Goal: Check status: Check status

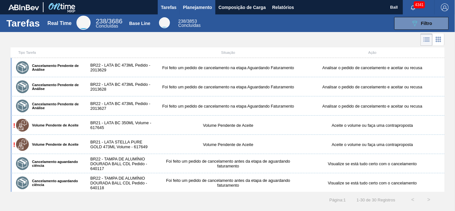
click at [205, 7] on span "Planejamento" at bounding box center [197, 8] width 29 height 8
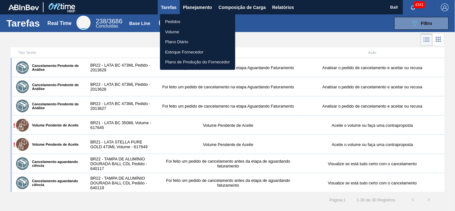
click at [181, 22] on li "Pedidos" at bounding box center [197, 22] width 75 height 10
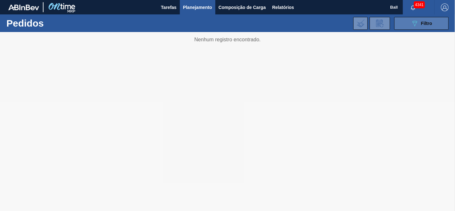
click at [425, 26] on span "Filtro" at bounding box center [426, 23] width 11 height 5
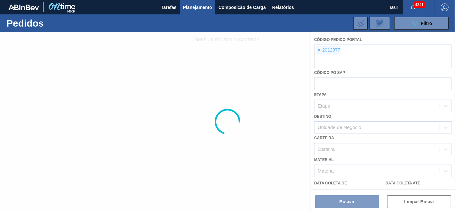
click at [319, 49] on div at bounding box center [227, 121] width 455 height 179
click at [321, 50] on div at bounding box center [227, 121] width 455 height 179
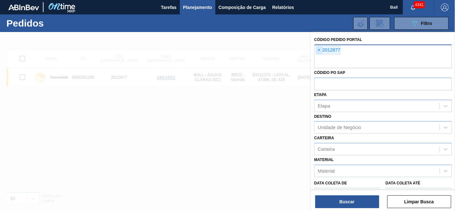
click at [321, 50] on span "×" at bounding box center [319, 50] width 6 height 8
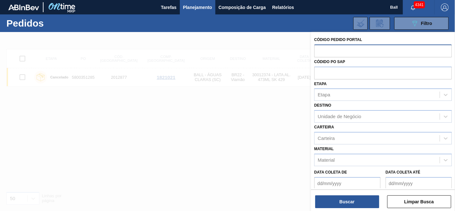
click at [321, 50] on input "text" at bounding box center [383, 51] width 138 height 12
click at [335, 69] on input "text" at bounding box center [383, 73] width 138 height 12
paste input "5800334488"
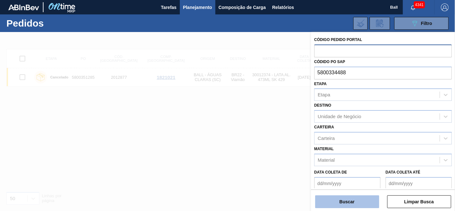
type input "5800334488"
click at [346, 200] on button "Buscar" at bounding box center [347, 201] width 64 height 13
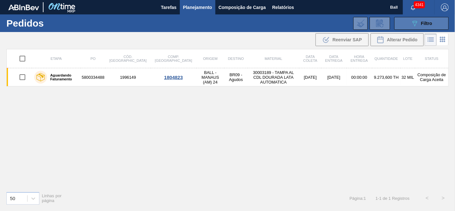
click at [424, 20] on div "089F7B8B-B2A5-4AFE-B5C0-19BA573D28AC Filtro" at bounding box center [421, 24] width 21 height 8
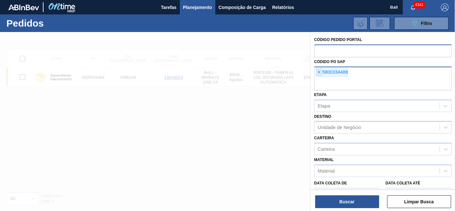
click at [321, 74] on span "×" at bounding box center [319, 73] width 6 height 8
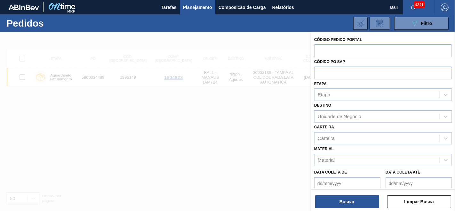
paste input "5800335837"
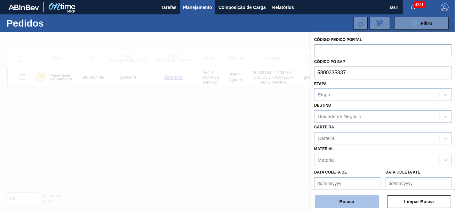
type input "5800335837"
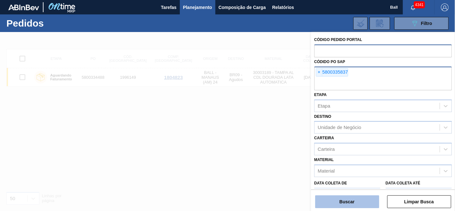
click at [338, 200] on button "Buscar" at bounding box center [347, 201] width 64 height 13
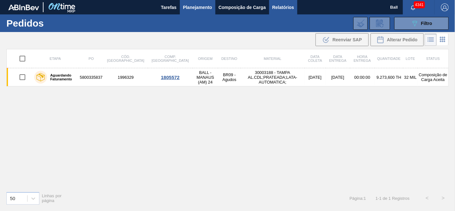
click at [283, 7] on span "Relatórios" at bounding box center [284, 8] width 22 height 8
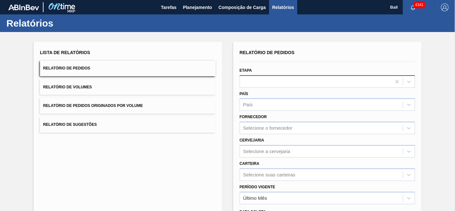
click at [255, 82] on div at bounding box center [316, 81] width 152 height 9
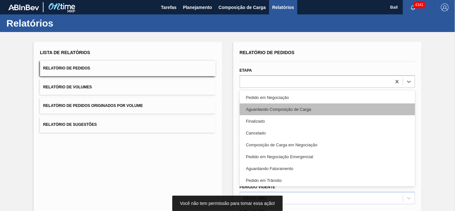
click at [257, 103] on div "Aguardando Composição de Carga" at bounding box center [328, 109] width 176 height 12
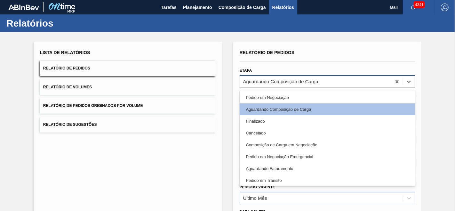
click at [265, 80] on div "Aguardando Composição de Carga" at bounding box center [280, 81] width 75 height 5
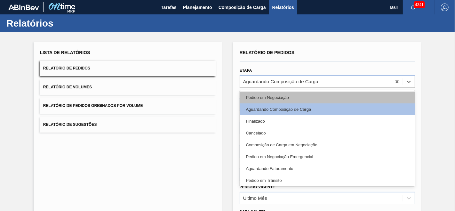
click at [259, 95] on div "Pedido em Negociação" at bounding box center [328, 98] width 176 height 12
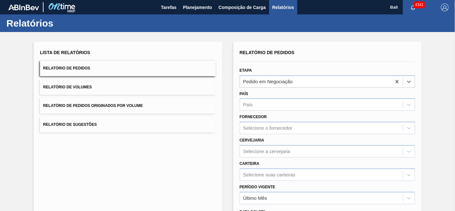
scroll to position [84, 0]
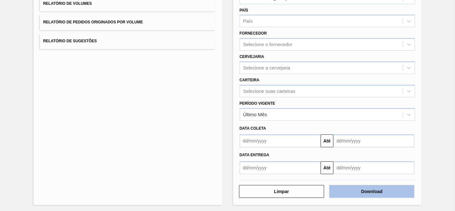
click at [369, 186] on button "Download" at bounding box center [372, 191] width 85 height 13
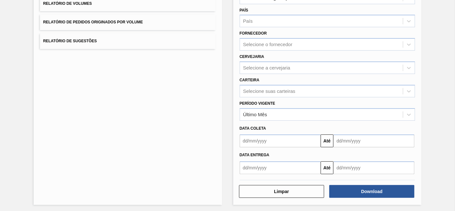
scroll to position [0, 0]
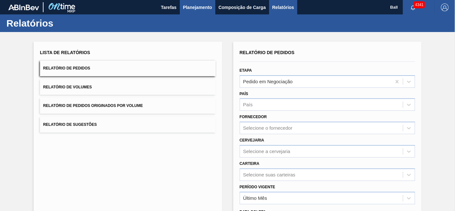
click at [197, 9] on span "Planejamento" at bounding box center [197, 8] width 29 height 8
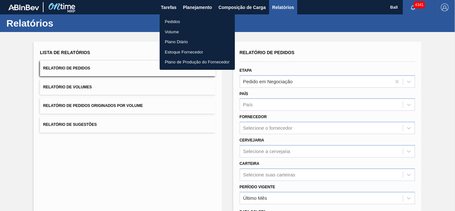
click at [167, 23] on li "Pedidos" at bounding box center [197, 22] width 75 height 10
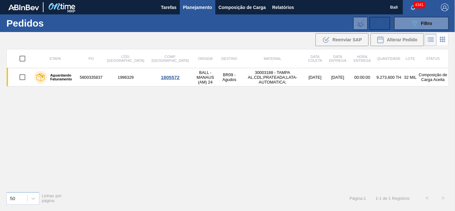
click at [383, 19] on button at bounding box center [380, 23] width 20 height 13
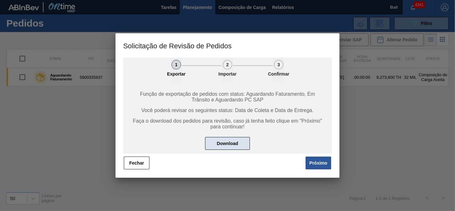
click at [231, 144] on button "Download" at bounding box center [227, 143] width 45 height 13
click at [312, 159] on button "Próximo" at bounding box center [319, 163] width 26 height 13
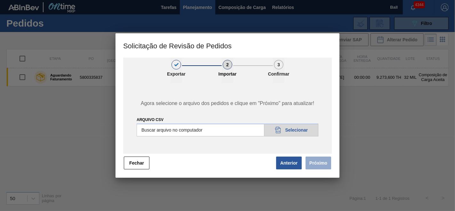
click at [299, 130] on input "Arquivo csv" at bounding box center [228, 130] width 182 height 13
type input "C:\fakepath\Subida [DATE]_V1.csv"
click at [317, 161] on button "Próximo" at bounding box center [319, 163] width 26 height 13
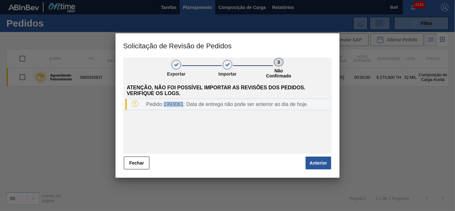
drag, startPoint x: 184, startPoint y: 106, endPoint x: 164, endPoint y: 107, distance: 20.2
click at [164, 107] on div "Pedido 1993061: Data de entrega não pode ser anterior ao dia de hoje." at bounding box center [237, 105] width 186 height 6
copy div "1993061"
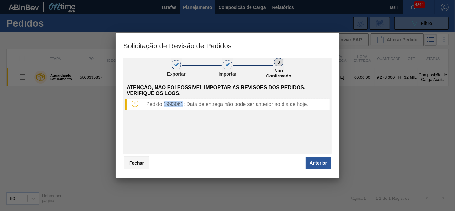
click at [131, 162] on button "Fechar" at bounding box center [137, 163] width 26 height 13
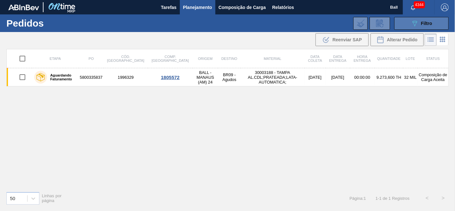
click at [424, 21] on span "Filtro" at bounding box center [426, 23] width 11 height 5
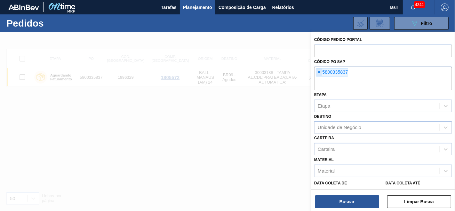
click at [319, 72] on span "×" at bounding box center [319, 73] width 6 height 8
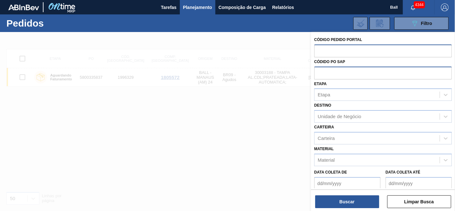
click at [320, 49] on input "text" at bounding box center [383, 51] width 138 height 12
paste input "1993061"
type input "1993061"
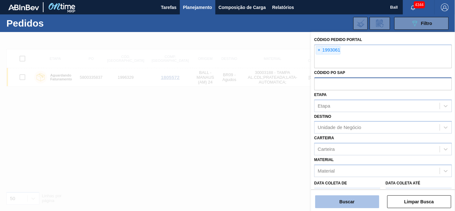
click at [353, 199] on button "Buscar" at bounding box center [347, 201] width 64 height 13
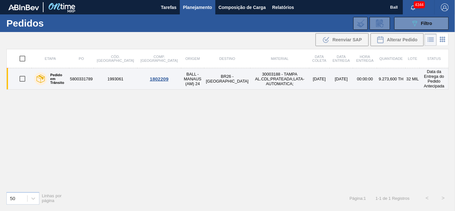
click at [309, 74] on td "[DATE]" at bounding box center [319, 78] width 20 height 21
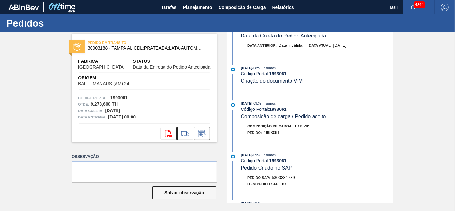
scroll to position [166, 0]
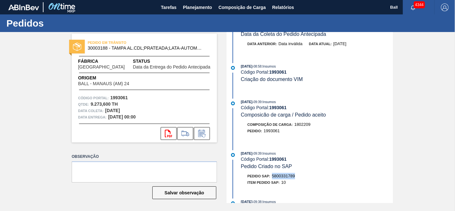
drag, startPoint x: 297, startPoint y: 182, endPoint x: 272, endPoint y: 185, distance: 25.3
click at [272, 179] on div "Pedido SAP: 5800331789" at bounding box center [317, 176] width 152 height 6
copy span "5800331789"
click at [282, 8] on span "Relatórios" at bounding box center [284, 8] width 22 height 8
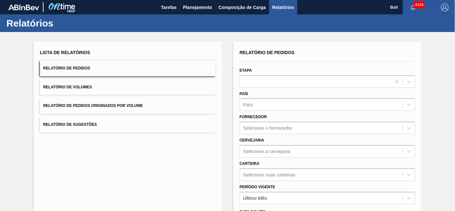
scroll to position [84, 0]
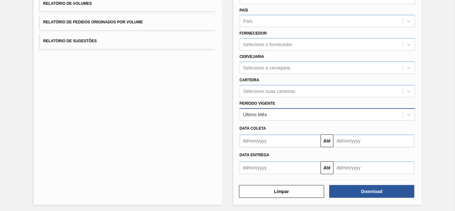
click at [276, 110] on div "Último Mês" at bounding box center [321, 114] width 163 height 9
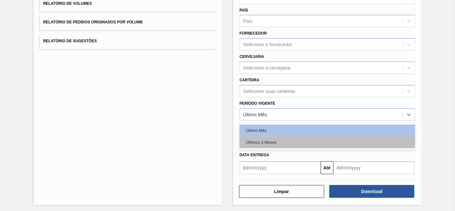
click at [253, 142] on div "Últimos 3 Meses" at bounding box center [328, 142] width 176 height 12
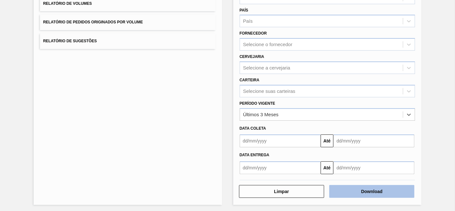
click at [371, 191] on button "Download" at bounding box center [372, 191] width 85 height 13
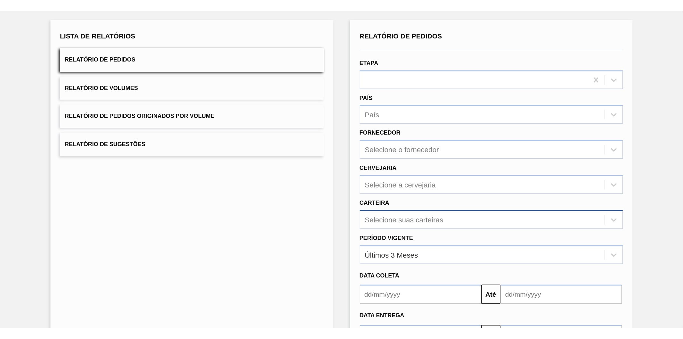
scroll to position [69, 0]
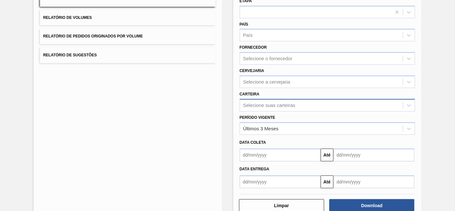
click at [298, 111] on div "Selecione suas carteiras" at bounding box center [328, 105] width 176 height 12
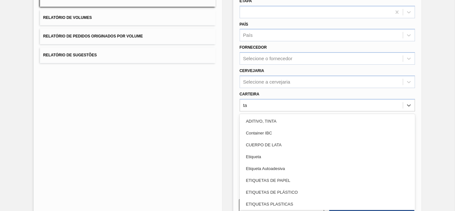
type input "tam"
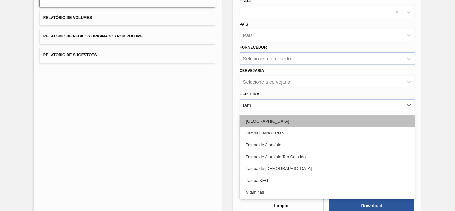
click at [255, 118] on div "[GEOGRAPHIC_DATA]" at bounding box center [328, 121] width 176 height 12
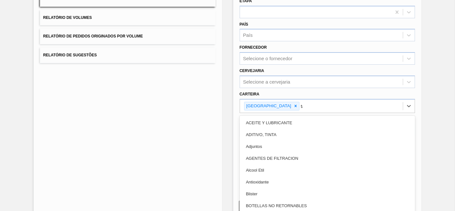
type input "tam"
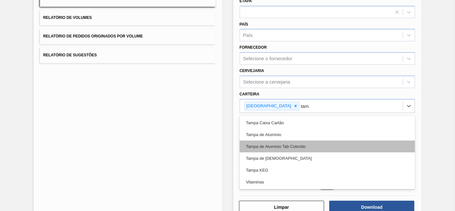
click at [265, 142] on div "Tampa de Alumínio Tab Colorido" at bounding box center [328, 147] width 176 height 12
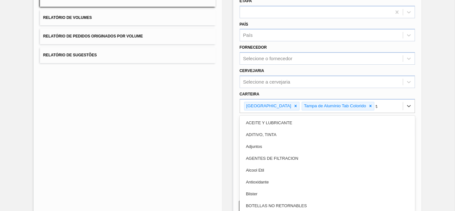
type input "tam"
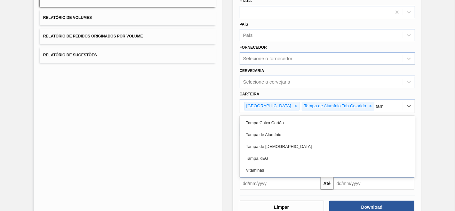
click at [265, 142] on div "Tampa de [DEMOGRAPHIC_DATA]" at bounding box center [328, 147] width 176 height 12
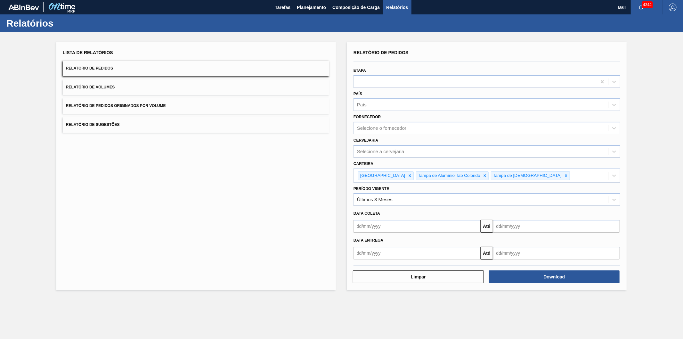
scroll to position [0, 0]
click at [455, 211] on button "Download" at bounding box center [554, 276] width 131 height 13
click at [455, 174] on icon at bounding box center [566, 175] width 4 height 4
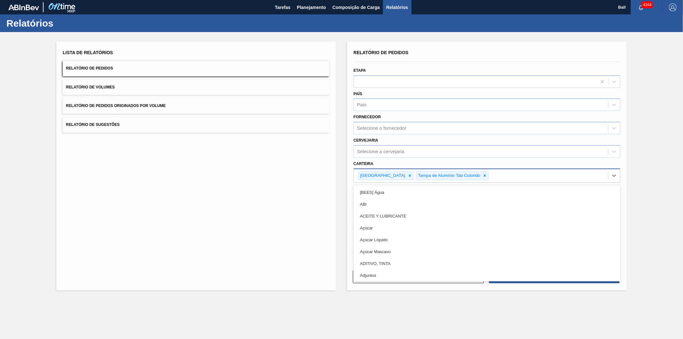
click at [455, 174] on div "Tampa Tampa de Alumínio Tab Colorido" at bounding box center [481, 175] width 254 height 13
click at [455, 175] on icon at bounding box center [485, 176] width 2 height 2
click at [409, 175] on icon at bounding box center [410, 176] width 2 height 2
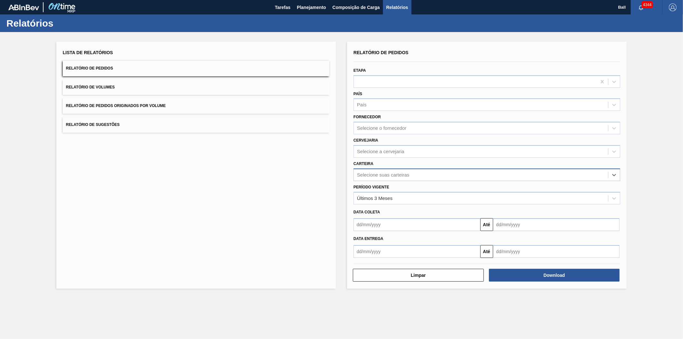
click at [395, 172] on div "Selecione suas carteiras" at bounding box center [383, 174] width 52 height 5
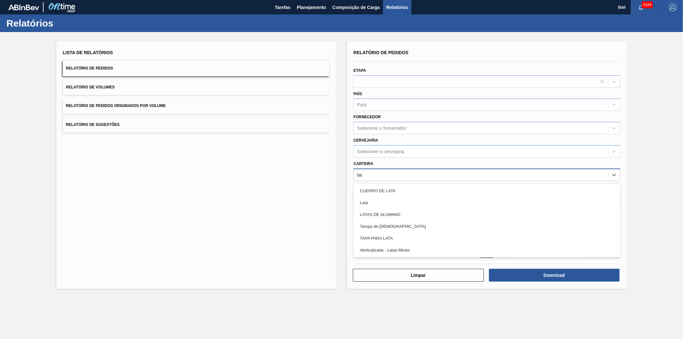
type input "lata"
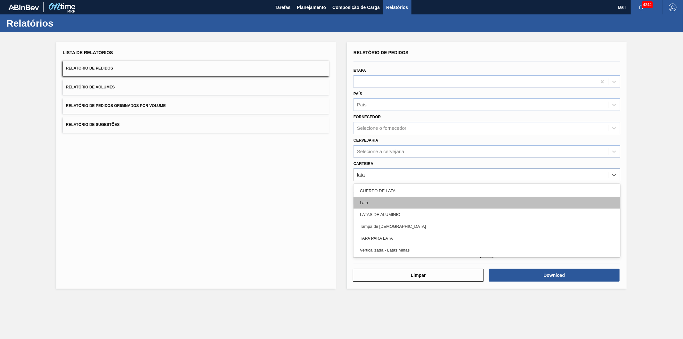
click at [381, 201] on div "Lata" at bounding box center [487, 203] width 267 height 12
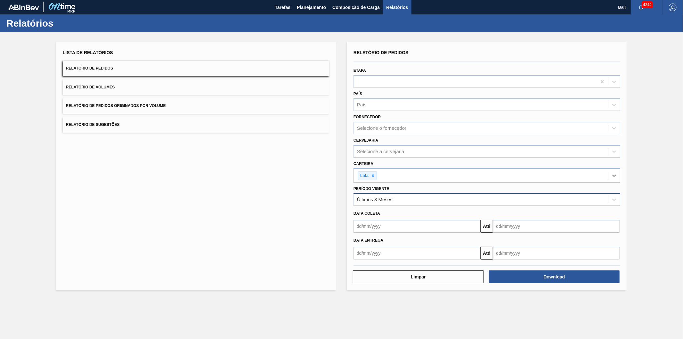
click at [383, 200] on div "Últimos 3 Meses" at bounding box center [375, 199] width 36 height 5
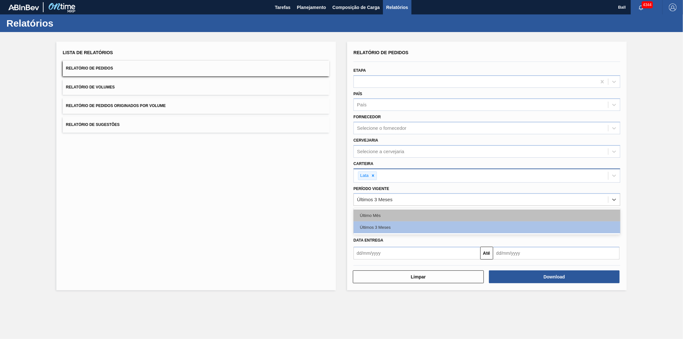
click at [375, 211] on div "Último Mês" at bounding box center [487, 215] width 267 height 12
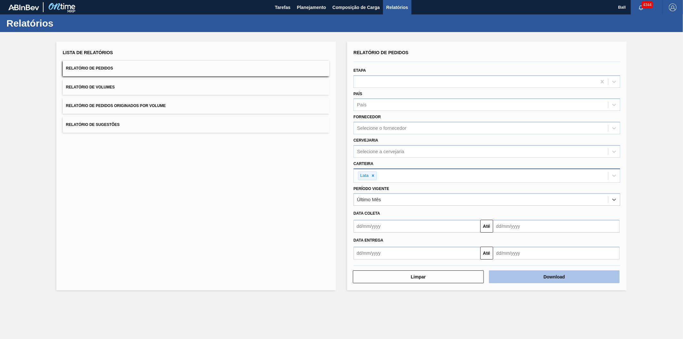
click at [455, 211] on button "Download" at bounding box center [554, 276] width 131 height 13
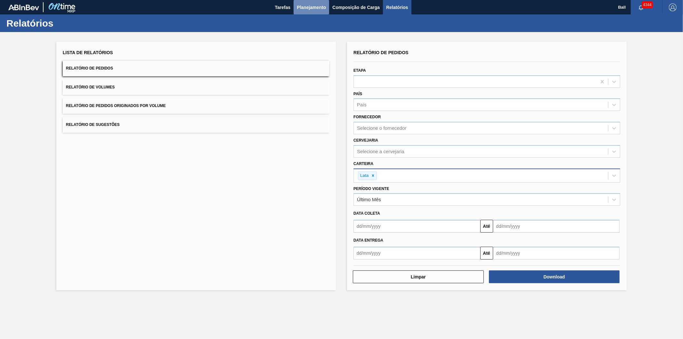
click at [316, 5] on span "Planejamento" at bounding box center [311, 8] width 29 height 8
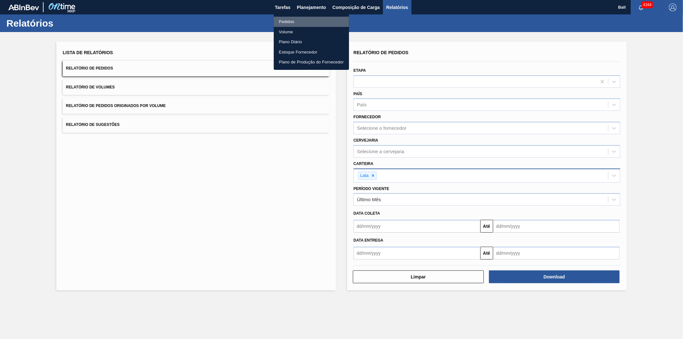
click at [286, 22] on li "Pedidos" at bounding box center [311, 22] width 75 height 10
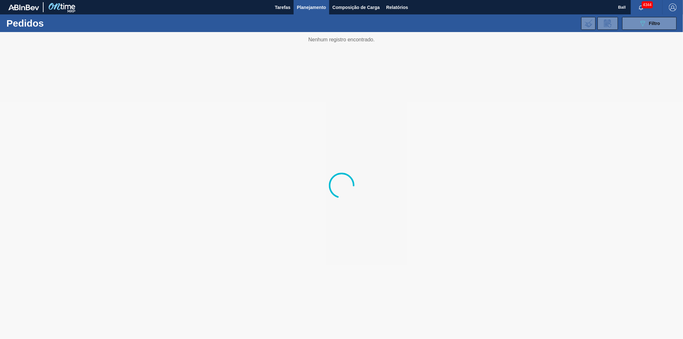
click at [305, 8] on span "Planejamento" at bounding box center [311, 8] width 29 height 8
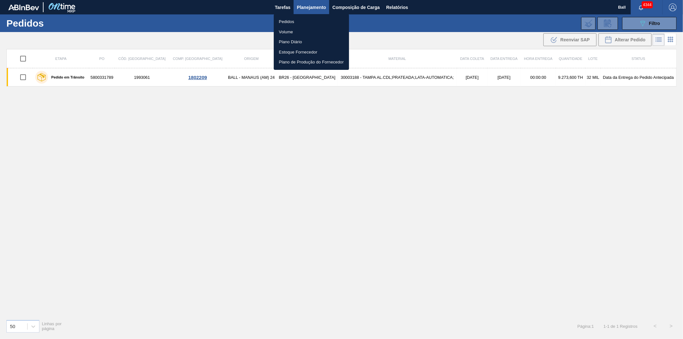
click at [455, 25] on div at bounding box center [341, 169] width 683 height 339
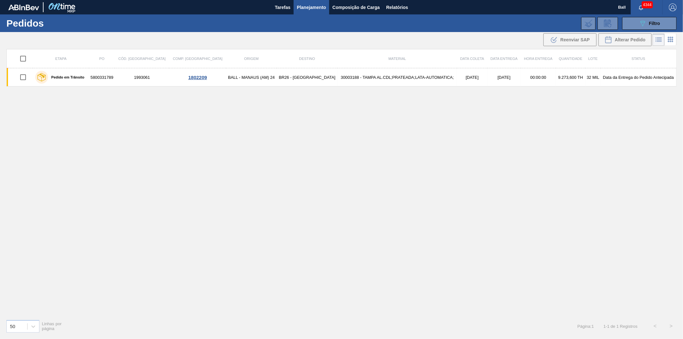
click at [455, 24] on span "Filtro" at bounding box center [654, 23] width 11 height 5
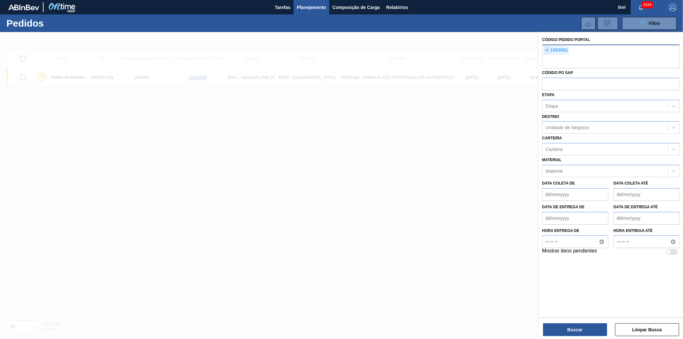
click at [455, 50] on span "×" at bounding box center [547, 50] width 6 height 8
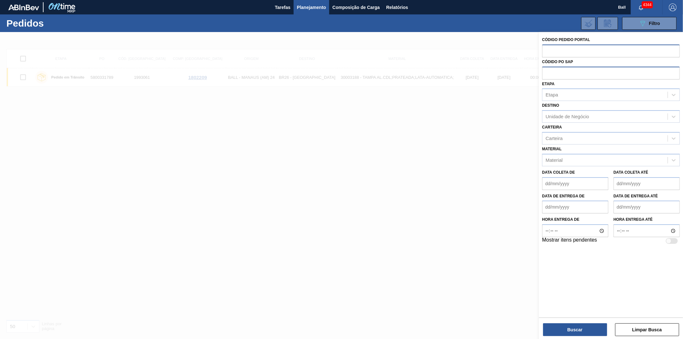
click at [455, 71] on input "text" at bounding box center [611, 73] width 138 height 12
paste input "text"
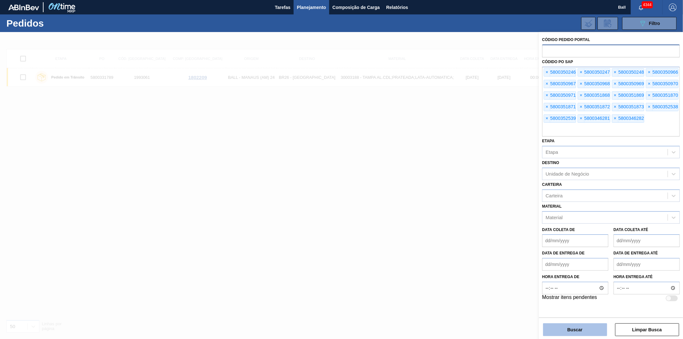
click at [455, 211] on button "Buscar" at bounding box center [575, 329] width 64 height 13
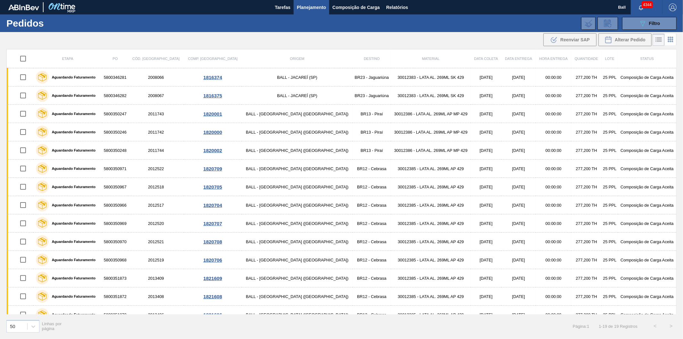
click at [26, 59] on input "checkbox" at bounding box center [22, 58] width 13 height 13
checkbox input "true"
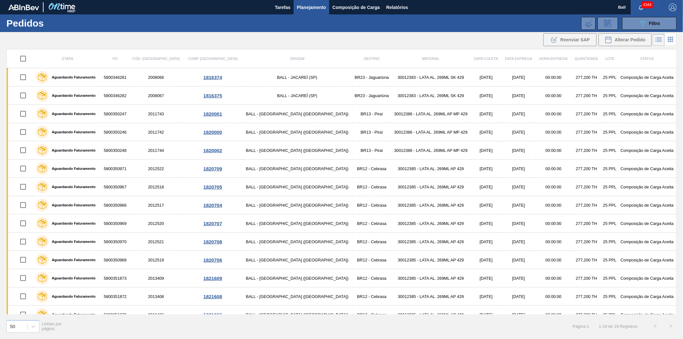
checkbox input "true"
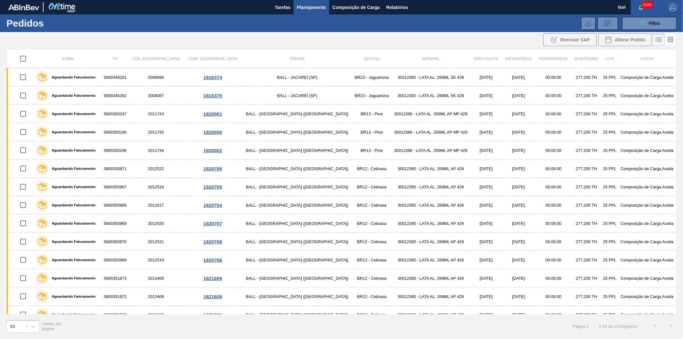
checkbox input "true"
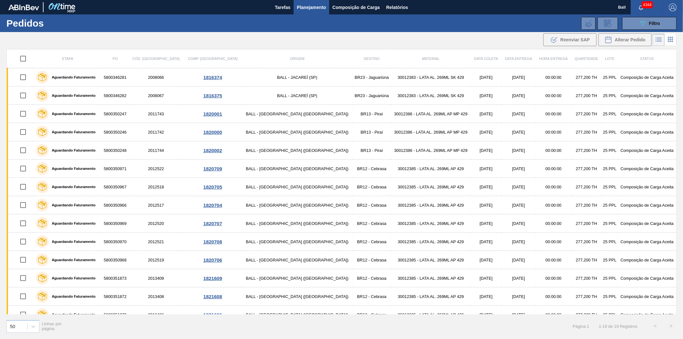
checkbox input "true"
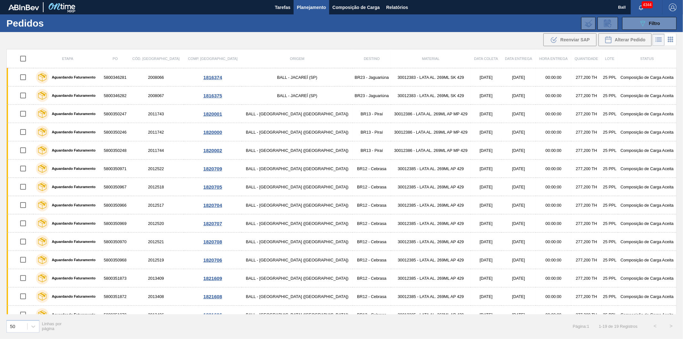
checkbox input "true"
click at [455, 39] on span "Alterar Pedido" at bounding box center [630, 39] width 31 height 5
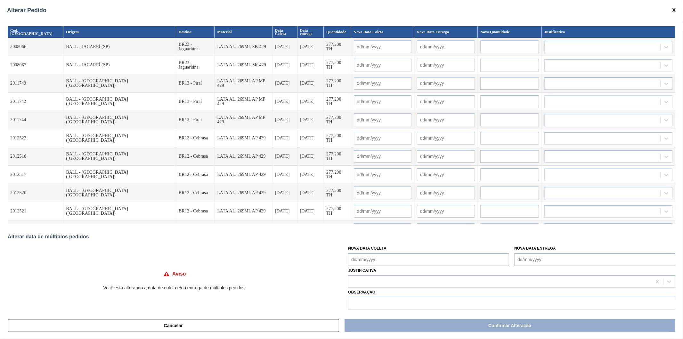
click at [455, 9] on span at bounding box center [674, 10] width 4 height 7
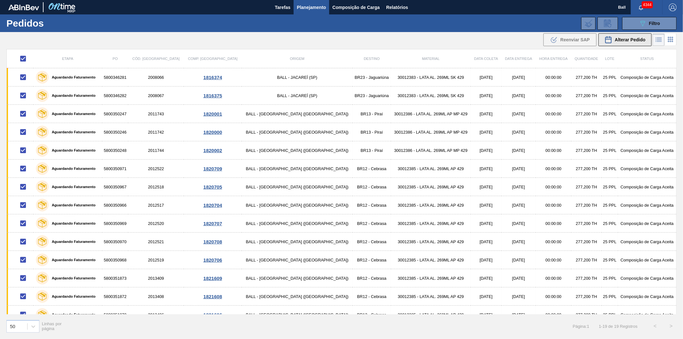
click at [455, 42] on span "Alterar Pedido" at bounding box center [630, 39] width 31 height 5
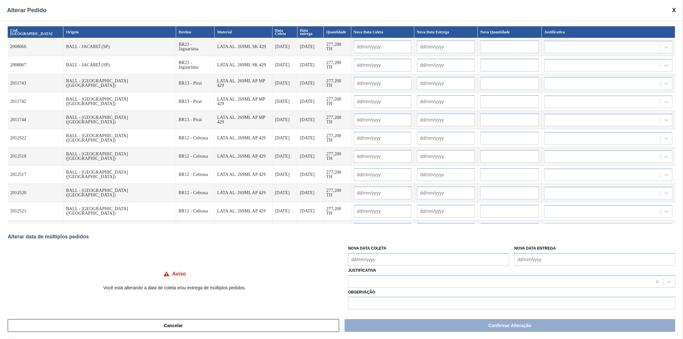
click at [412, 42] on input "text" at bounding box center [383, 46] width 58 height 13
click at [417, 43] on input "text" at bounding box center [446, 46] width 58 height 13
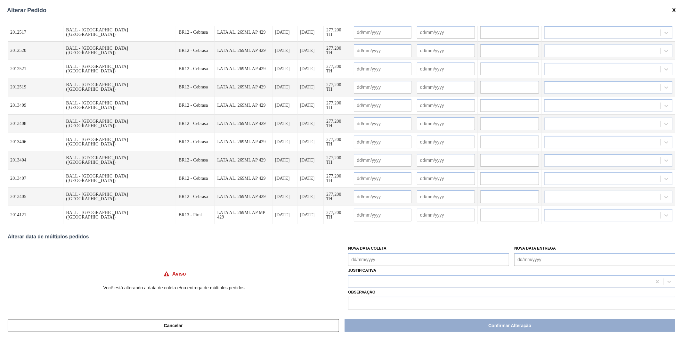
scroll to position [158, 0]
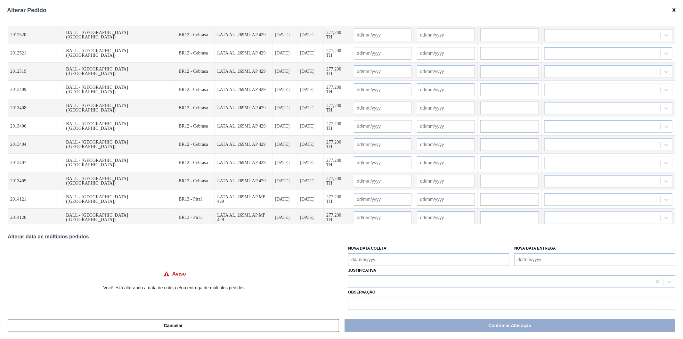
click at [455, 211] on Entrega "Nova Data Entrega" at bounding box center [594, 259] width 161 height 13
click at [455, 8] on span at bounding box center [674, 10] width 4 height 7
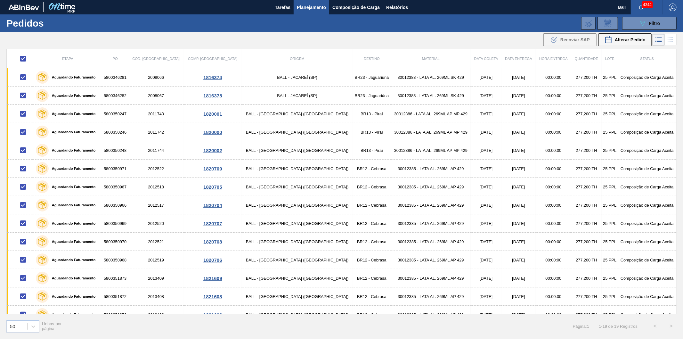
click at [25, 59] on input "checkbox" at bounding box center [22, 58] width 13 height 13
checkbox input "false"
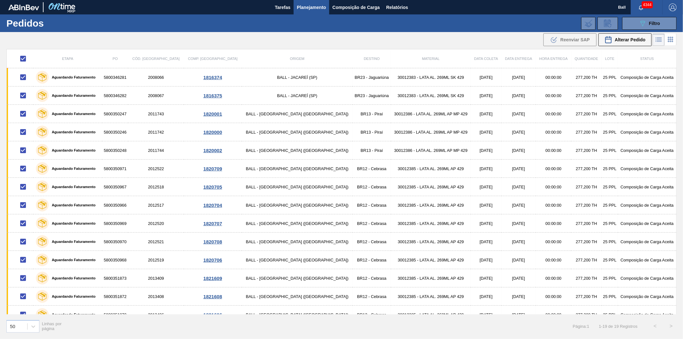
checkbox input "false"
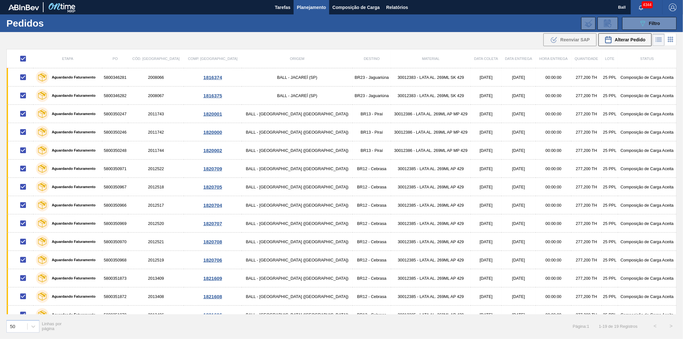
checkbox input "false"
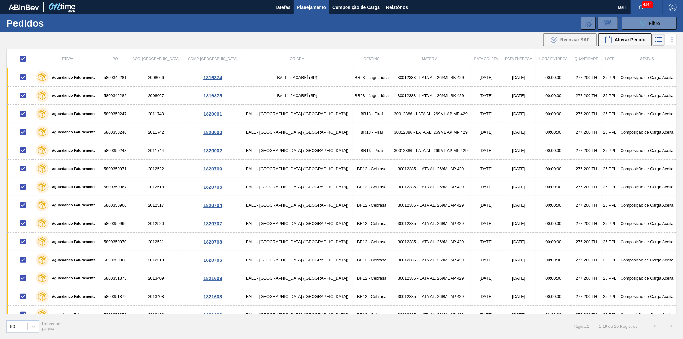
checkbox input "false"
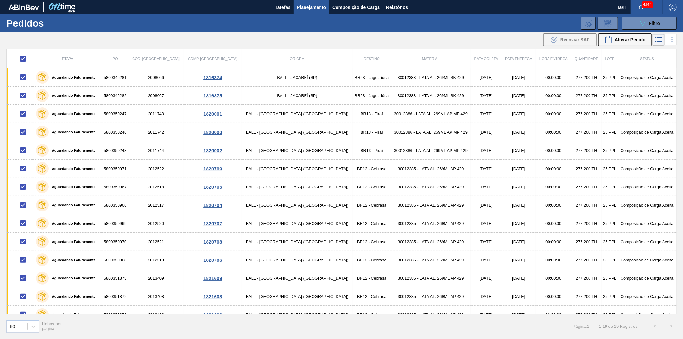
checkbox input "false"
click at [455, 26] on icon "089F7B8B-B2A5-4AFE-B5C0-19BA573D28AC" at bounding box center [643, 24] width 8 height 8
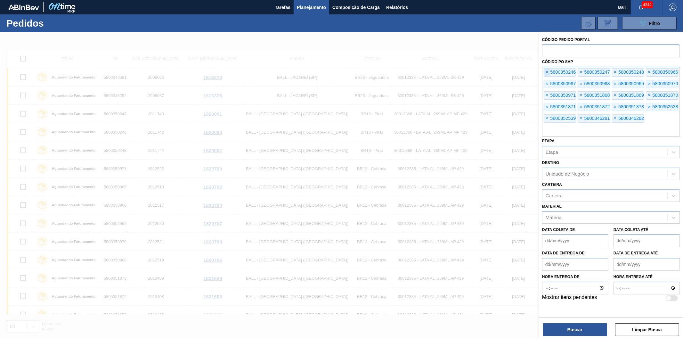
click at [455, 71] on span "×" at bounding box center [547, 73] width 6 height 8
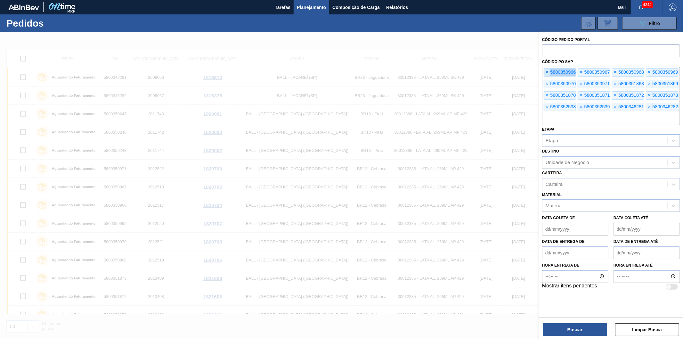
click at [455, 71] on span "×" at bounding box center [547, 73] width 6 height 8
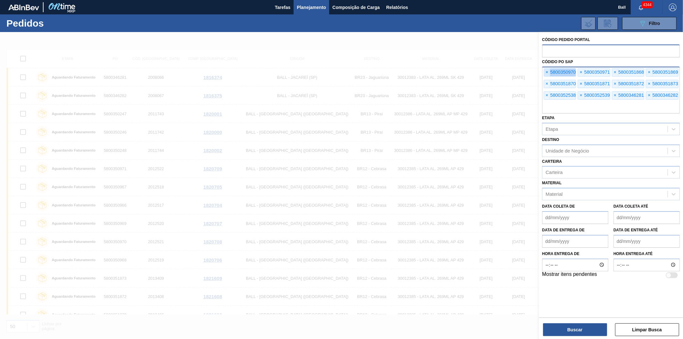
click at [455, 71] on span "×" at bounding box center [547, 73] width 6 height 8
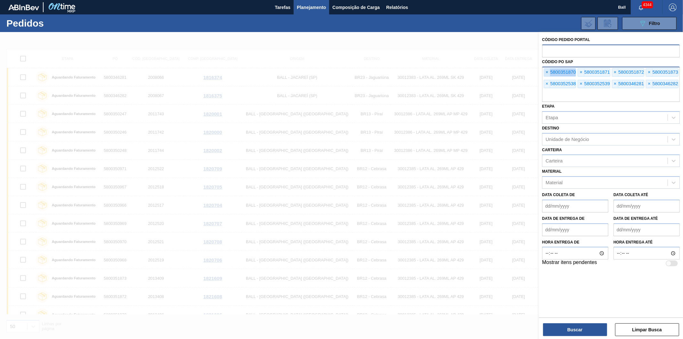
click at [455, 71] on span "×" at bounding box center [547, 73] width 6 height 8
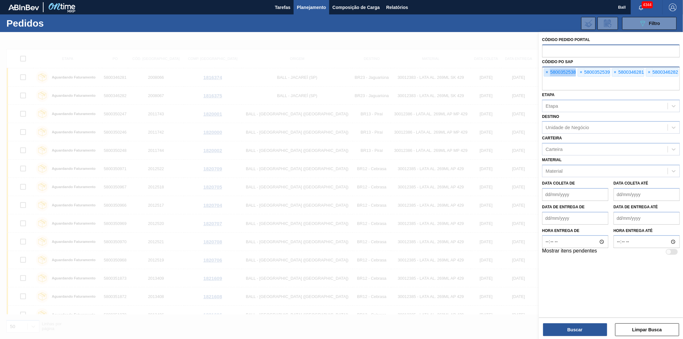
click at [455, 71] on span "×" at bounding box center [547, 73] width 6 height 8
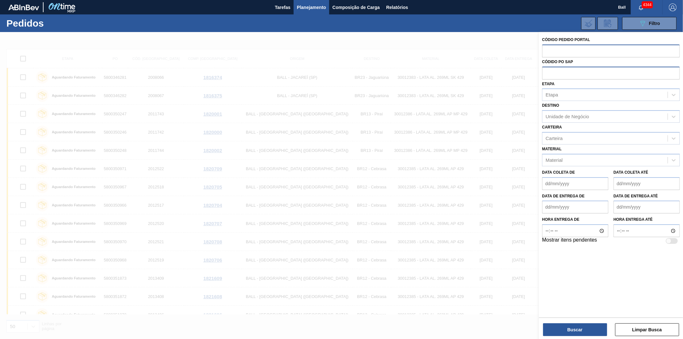
click at [455, 51] on input "text" at bounding box center [611, 51] width 138 height 12
paste input "1996149"
type input "1996149"
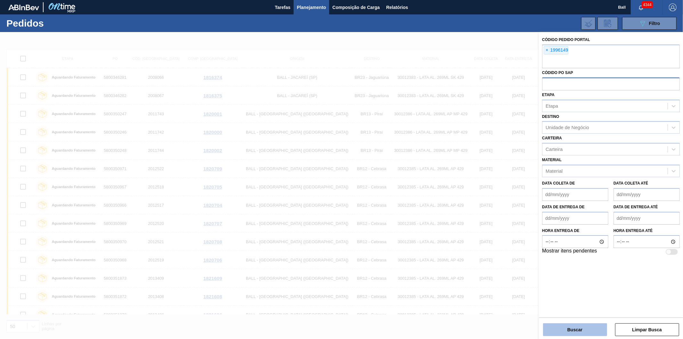
click at [455, 211] on button "Buscar" at bounding box center [575, 329] width 64 height 13
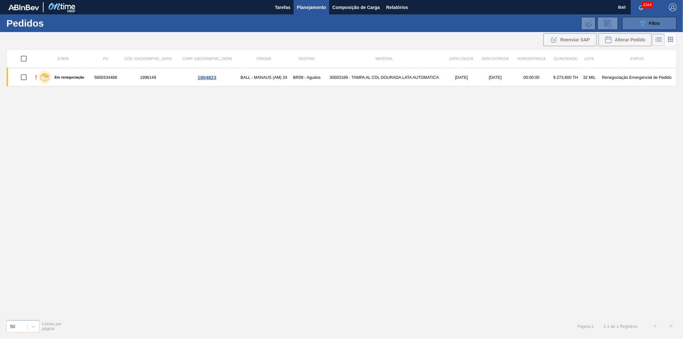
click at [455, 25] on icon "089F7B8B-B2A5-4AFE-B5C0-19BA573D28AC" at bounding box center [643, 24] width 8 height 8
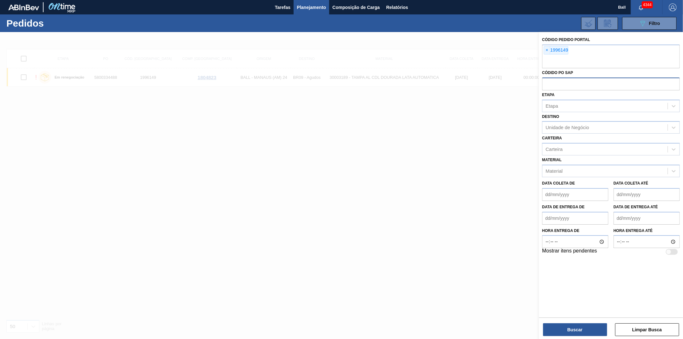
click at [225, 203] on div at bounding box center [341, 201] width 683 height 339
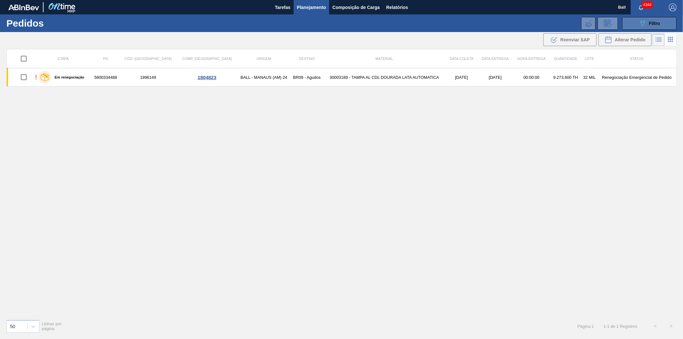
click at [455, 23] on div "089F7B8B-B2A5-4AFE-B5C0-19BA573D28AC Filtro" at bounding box center [649, 24] width 21 height 8
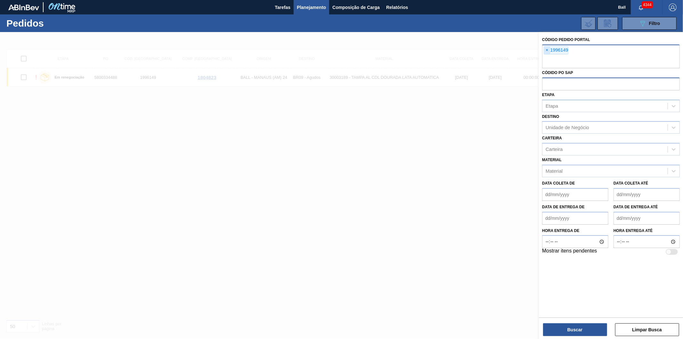
click at [455, 53] on span "×" at bounding box center [547, 50] width 6 height 8
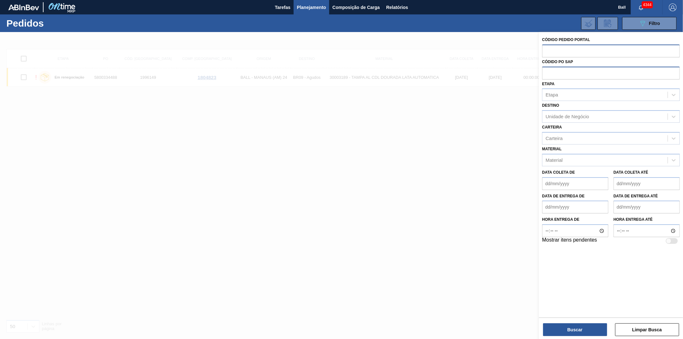
paste input "text"
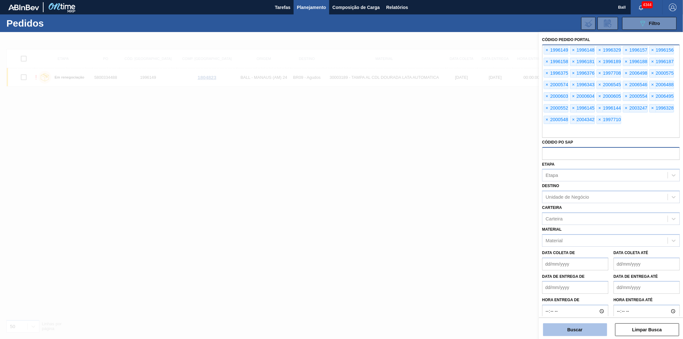
click at [455, 211] on button "Buscar" at bounding box center [575, 329] width 64 height 13
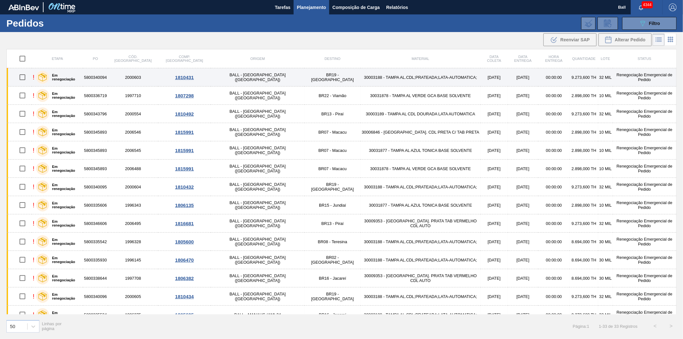
click at [361, 79] on td "30003188 - TAMPA AL.CDL;PRATEADA;LATA-AUTOMATICA;" at bounding box center [421, 77] width 120 height 18
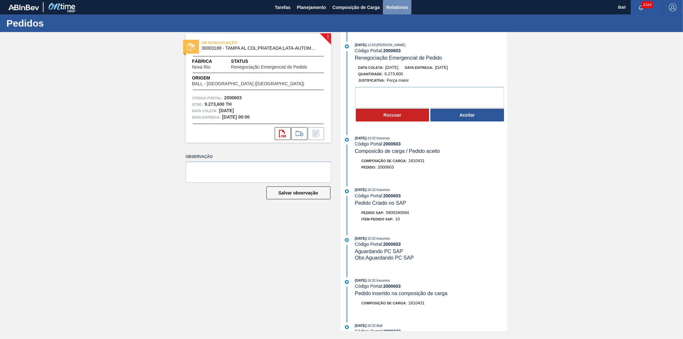
click at [402, 2] on button "Relatórios" at bounding box center [397, 7] width 28 height 14
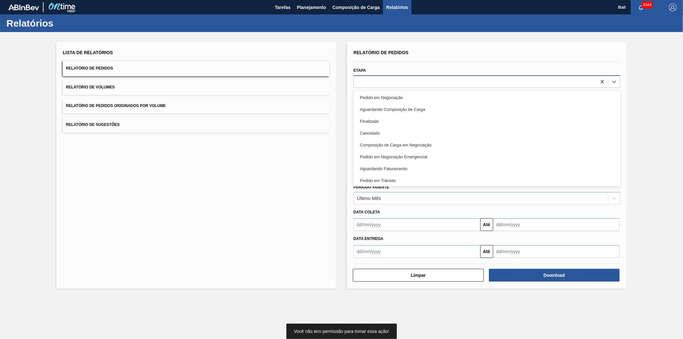
click at [412, 82] on div at bounding box center [475, 81] width 243 height 9
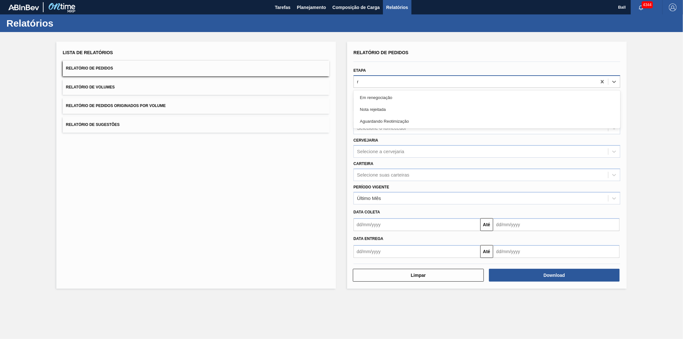
type input "re"
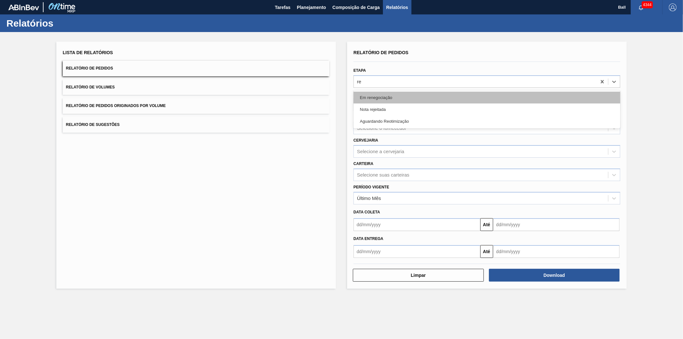
click at [400, 95] on div "Em renegociação" at bounding box center [487, 98] width 267 height 12
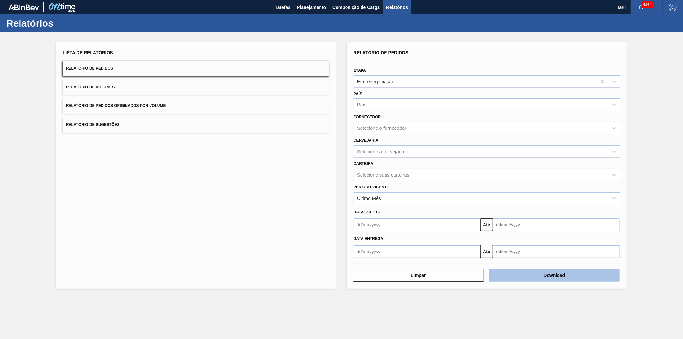
click at [455, 211] on button "Download" at bounding box center [554, 275] width 131 height 13
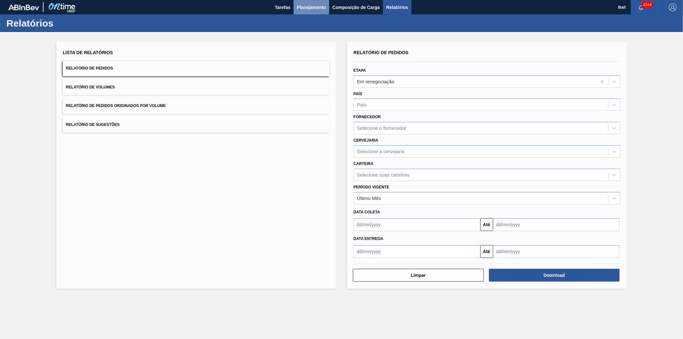
click at [308, 7] on span "Planejamento" at bounding box center [311, 8] width 29 height 8
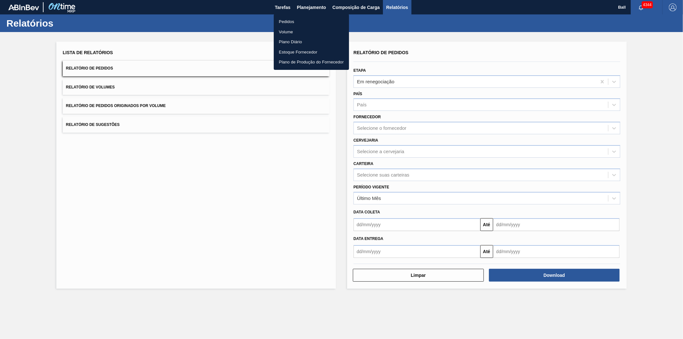
click at [284, 6] on div at bounding box center [341, 169] width 683 height 339
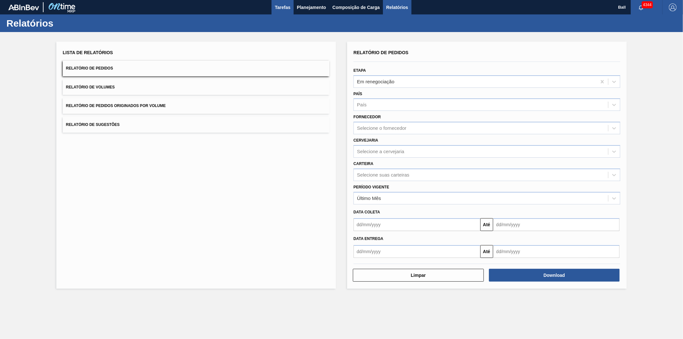
click at [284, 6] on span "Tarefas" at bounding box center [283, 8] width 16 height 8
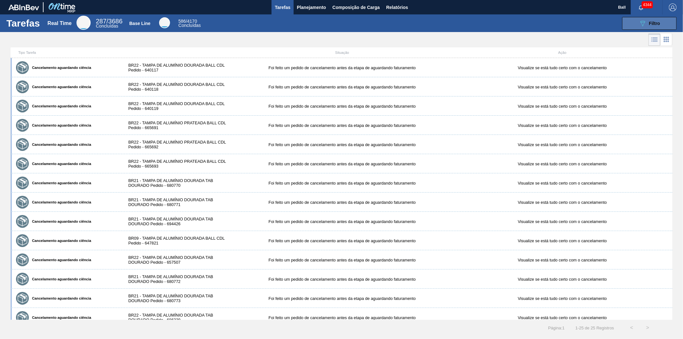
click at [455, 25] on div "089F7B8B-B2A5-4AFE-B5C0-19BA573D28AC Filtro" at bounding box center [649, 24] width 21 height 8
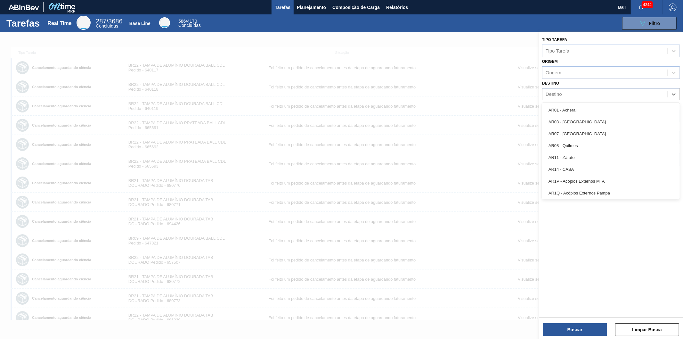
click at [455, 97] on div "Destino" at bounding box center [605, 94] width 125 height 9
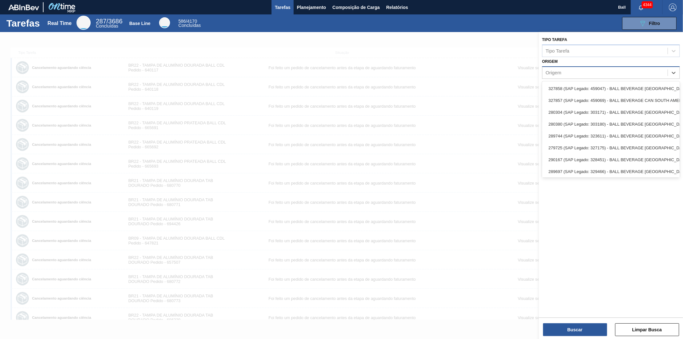
click at [455, 69] on div "Origem" at bounding box center [605, 72] width 125 height 9
click at [455, 52] on div "Tipo Tarefa" at bounding box center [558, 50] width 24 height 5
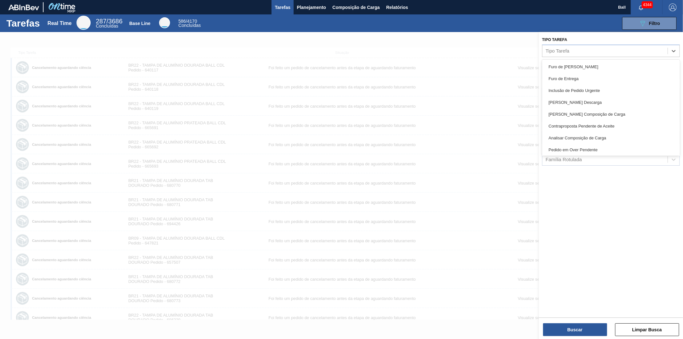
click at [455, 21] on div "089F7B8B-B2A5-4AFE-B5C0-19BA573D28AC Filtro" at bounding box center [442, 23] width 475 height 13
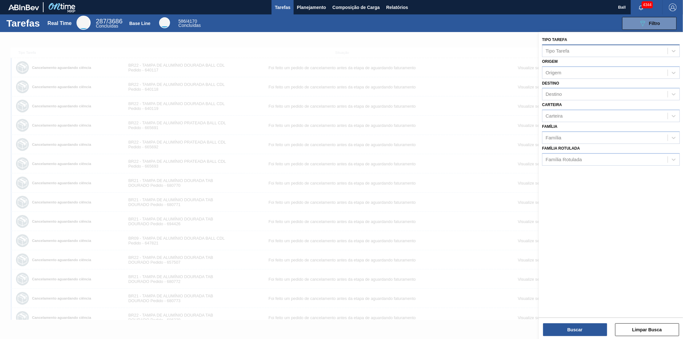
click at [455, 49] on div "Tipo Tarefa" at bounding box center [605, 50] width 125 height 9
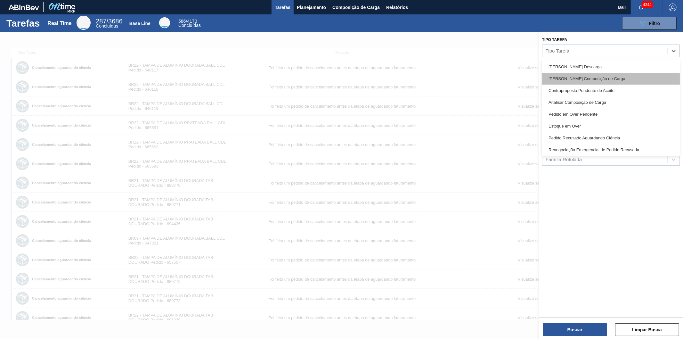
scroll to position [71, 0]
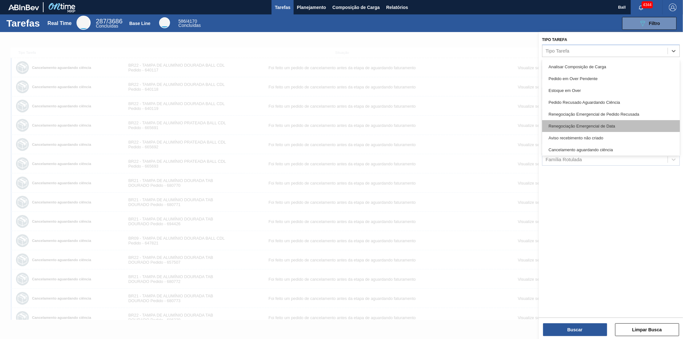
click at [455, 128] on div "Renegociação Emergencial de Data" at bounding box center [611, 126] width 138 height 12
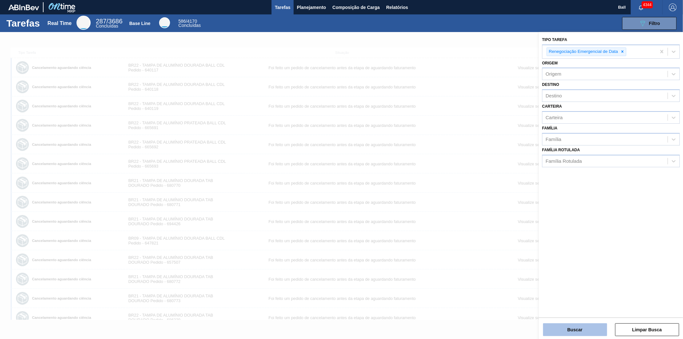
click at [455, 211] on button "Buscar" at bounding box center [575, 329] width 64 height 13
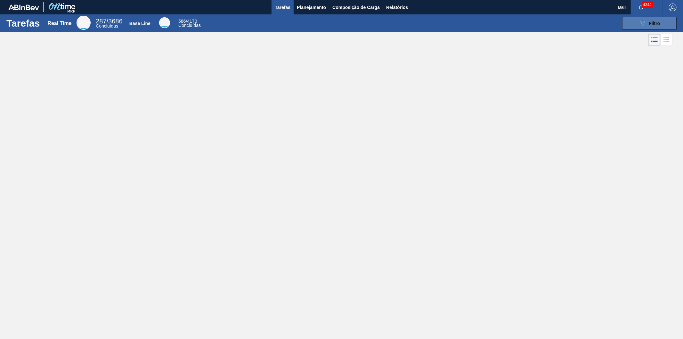
click at [455, 22] on icon "089F7B8B-B2A5-4AFE-B5C0-19BA573D28AC" at bounding box center [643, 24] width 8 height 8
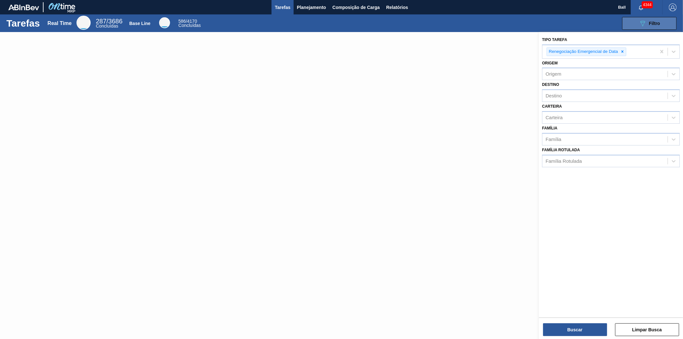
click at [455, 22] on icon "089F7B8B-B2A5-4AFE-B5C0-19BA573D28AC" at bounding box center [643, 24] width 8 height 8
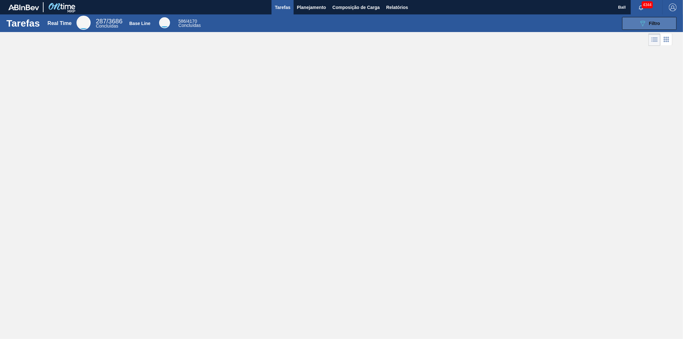
click at [455, 20] on div "089F7B8B-B2A5-4AFE-B5C0-19BA573D28AC Filtro" at bounding box center [649, 24] width 21 height 8
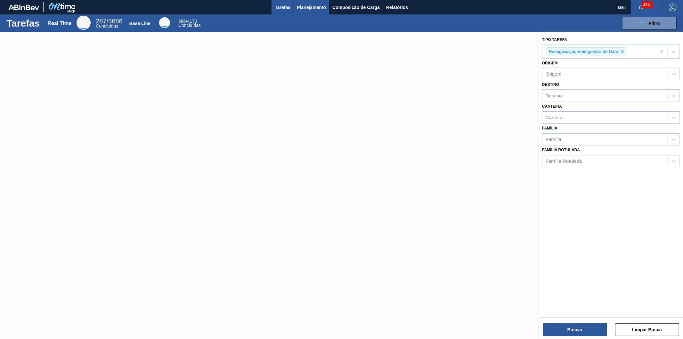
click at [304, 4] on span "Planejamento" at bounding box center [311, 8] width 29 height 8
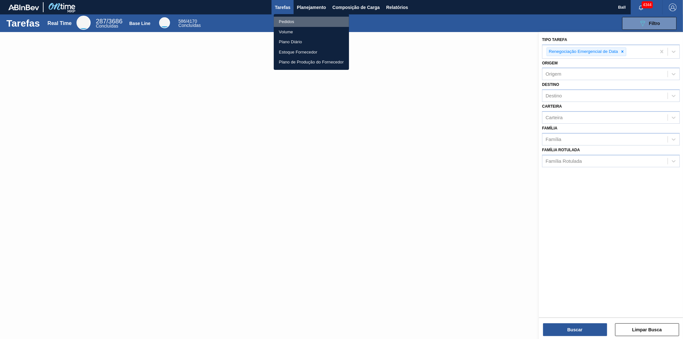
click at [306, 21] on li "Pedidos" at bounding box center [311, 22] width 75 height 10
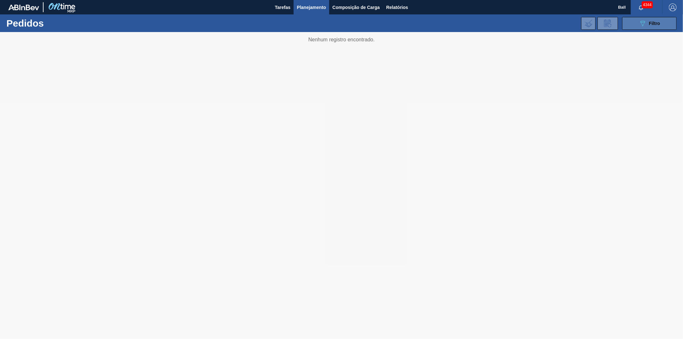
click at [455, 22] on button "089F7B8B-B2A5-4AFE-B5C0-19BA573D28AC Filtro" at bounding box center [649, 23] width 54 height 13
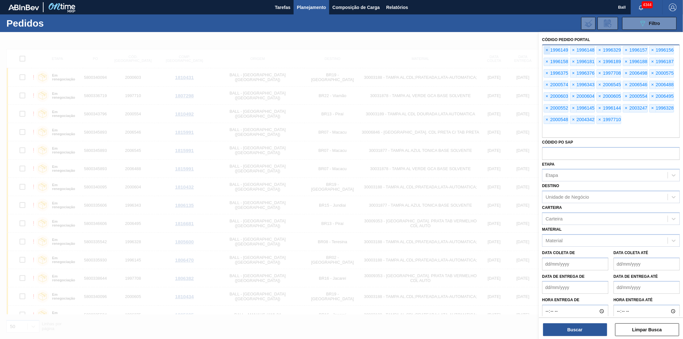
click at [455, 51] on span "×" at bounding box center [547, 50] width 6 height 8
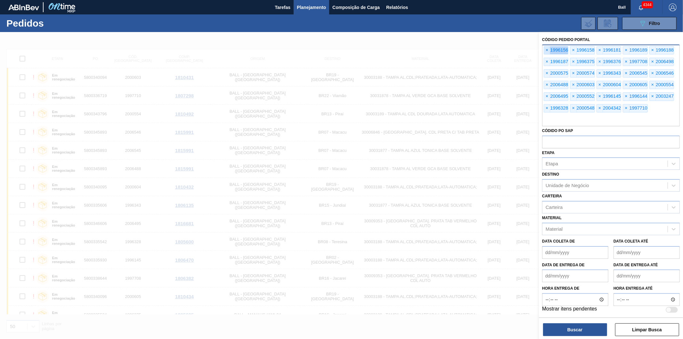
click at [455, 51] on span "×" at bounding box center [547, 50] width 6 height 8
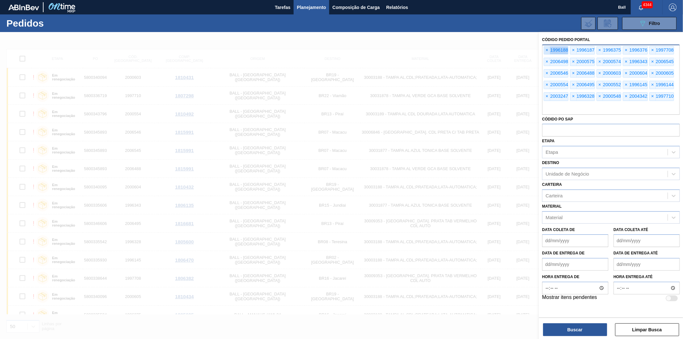
click at [455, 51] on span "×" at bounding box center [547, 50] width 6 height 8
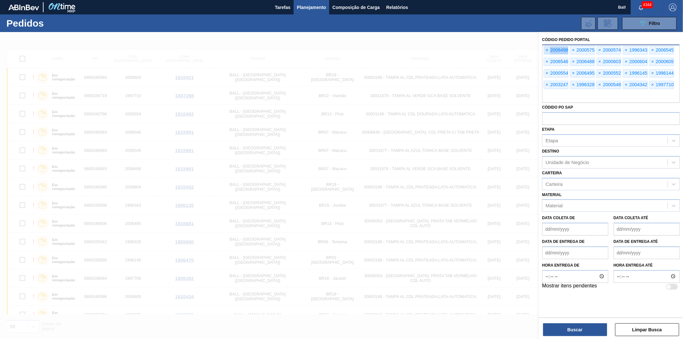
click at [455, 51] on span "×" at bounding box center [547, 50] width 6 height 8
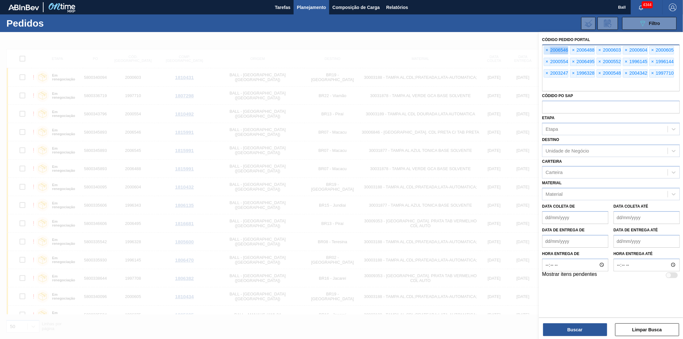
click at [455, 51] on span "×" at bounding box center [547, 50] width 6 height 8
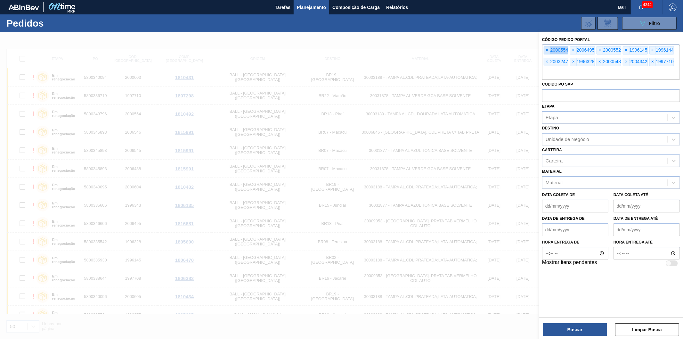
click at [455, 51] on span "×" at bounding box center [547, 50] width 6 height 8
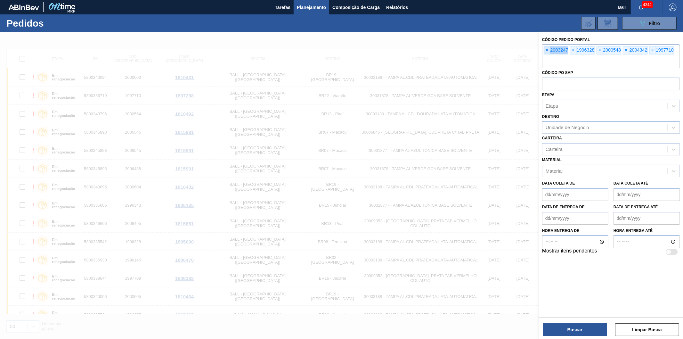
click at [455, 51] on span "×" at bounding box center [547, 50] width 6 height 8
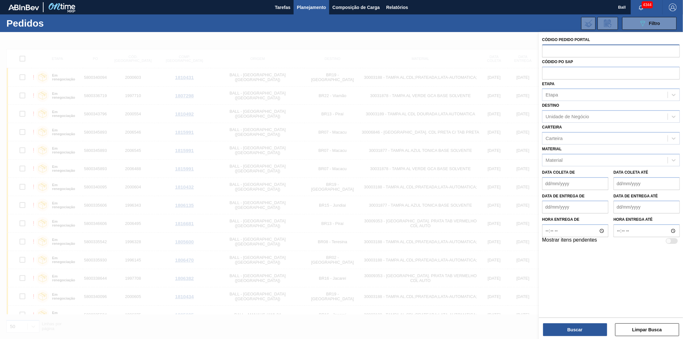
paste input "text"
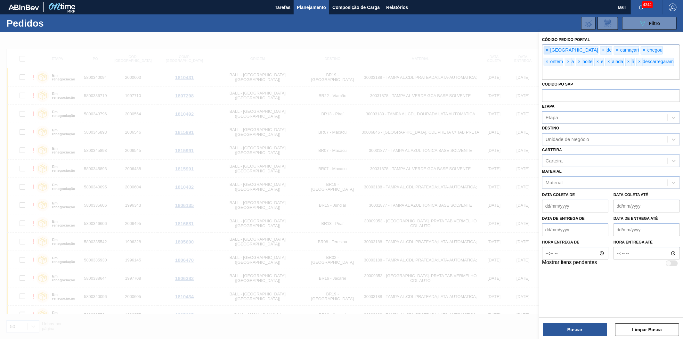
click at [455, 49] on span "×" at bounding box center [547, 50] width 6 height 8
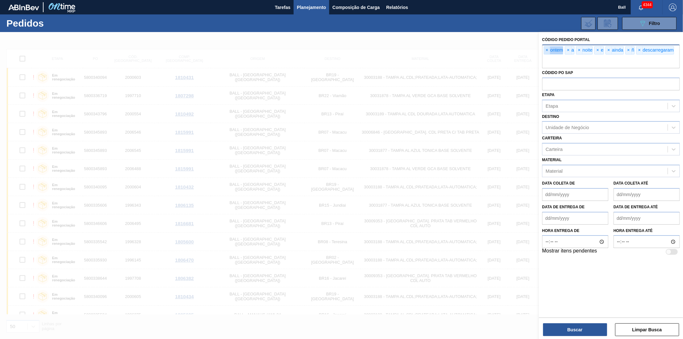
click at [455, 49] on span "×" at bounding box center [547, 50] width 6 height 8
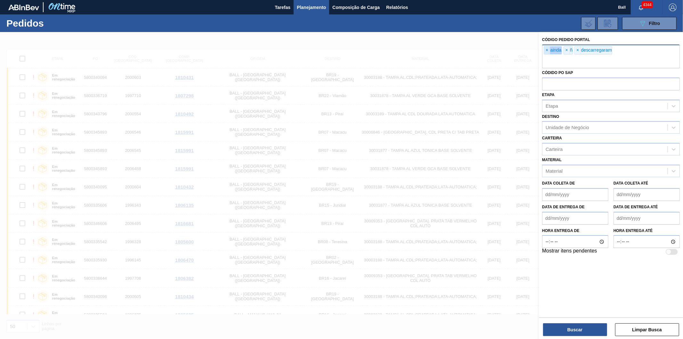
click at [455, 49] on span "×" at bounding box center [547, 50] width 6 height 8
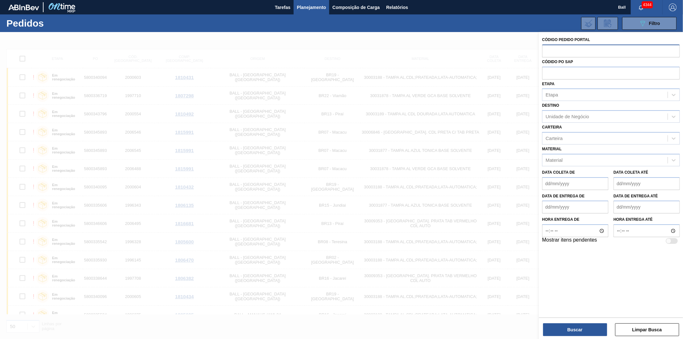
click at [455, 49] on input "text" at bounding box center [611, 51] width 138 height 12
paste input "text"
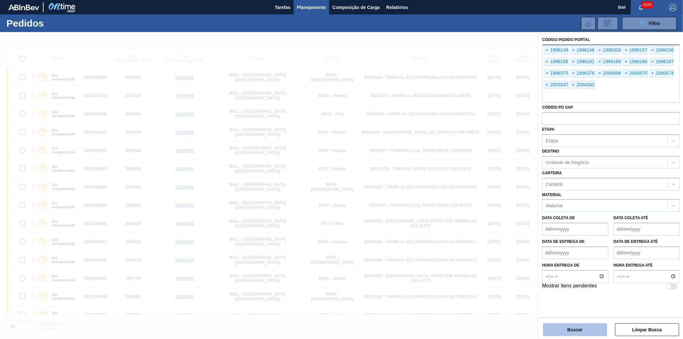
click at [455, 211] on button "Buscar" at bounding box center [575, 329] width 64 height 13
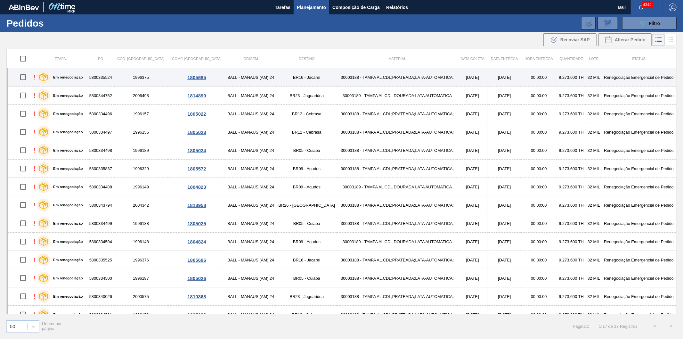
click at [455, 73] on td "00:00:00" at bounding box center [538, 77] width 35 height 18
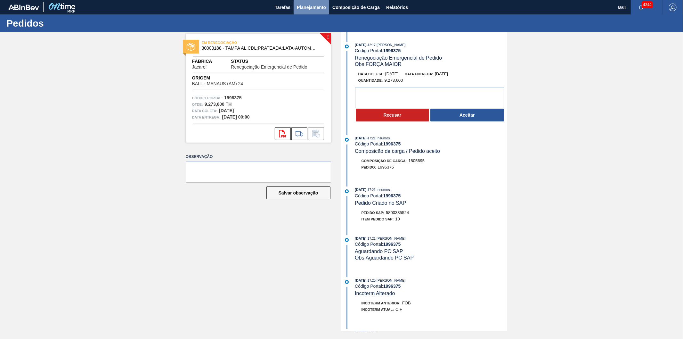
click at [304, 3] on button "Planejamento" at bounding box center [312, 7] width 36 height 14
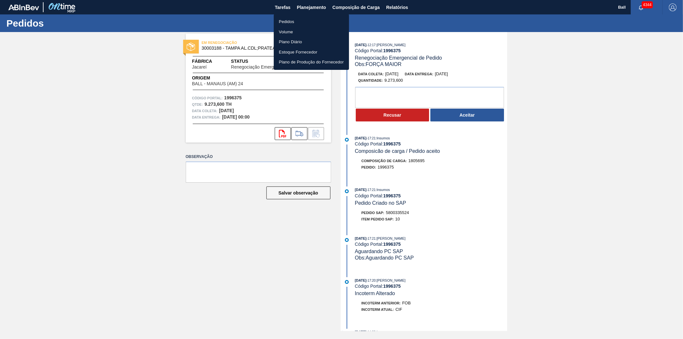
click at [307, 3] on div at bounding box center [341, 169] width 683 height 339
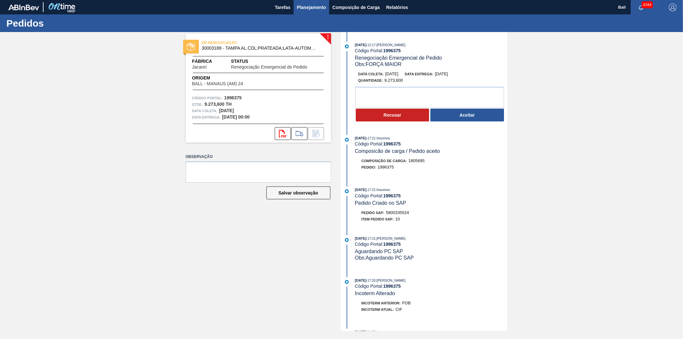
click at [304, 4] on span "Planejamento" at bounding box center [311, 8] width 29 height 8
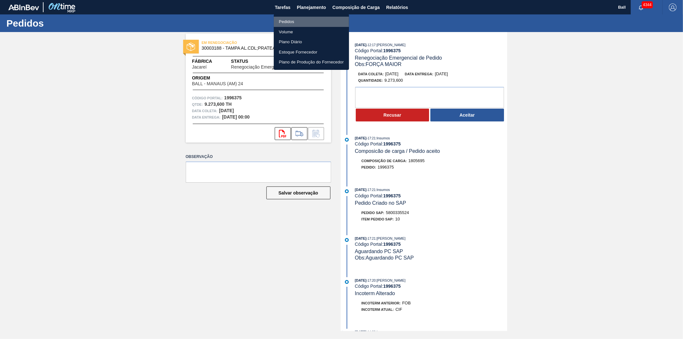
click at [293, 20] on li "Pedidos" at bounding box center [311, 22] width 75 height 10
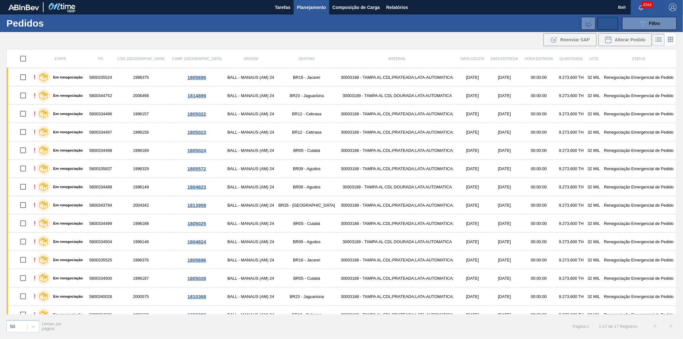
click at [455, 20] on icon at bounding box center [608, 24] width 10 height 8
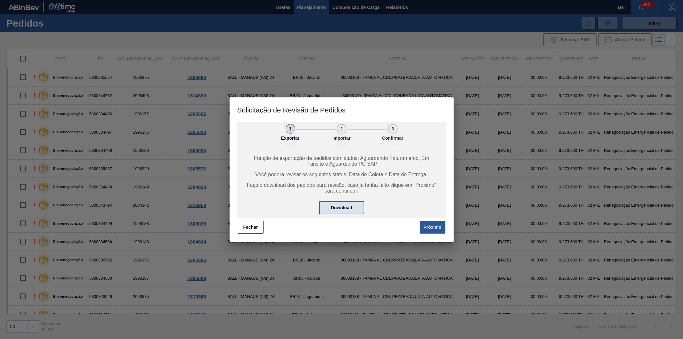
click at [337, 207] on button "Download" at bounding box center [341, 207] width 45 height 13
click at [247, 211] on button "Fechar" at bounding box center [251, 227] width 26 height 13
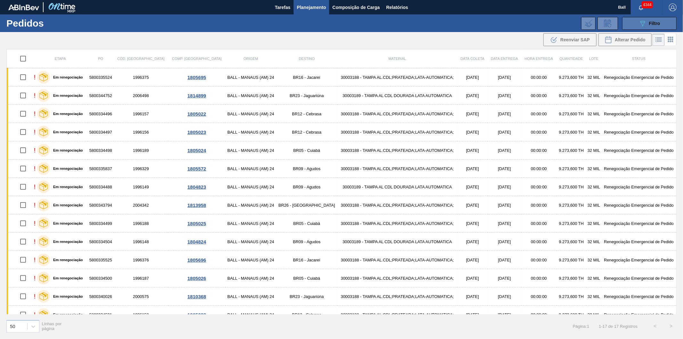
click at [455, 20] on div "089F7B8B-B2A5-4AFE-B5C0-19BA573D28AC Filtro" at bounding box center [649, 24] width 21 height 8
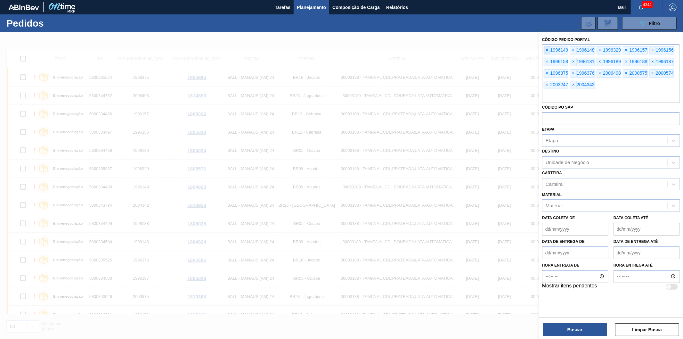
click at [455, 49] on span "×" at bounding box center [547, 50] width 6 height 8
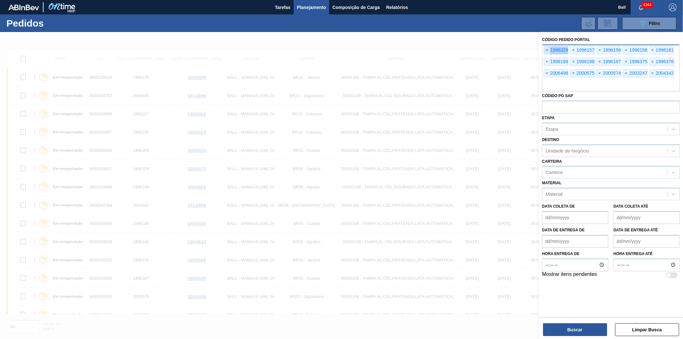
click at [455, 49] on span "×" at bounding box center [547, 50] width 6 height 8
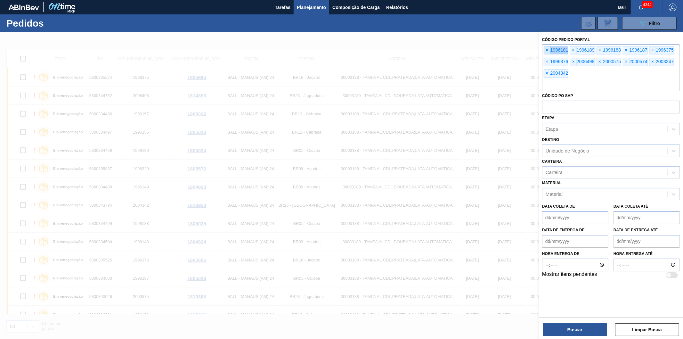
click at [455, 49] on span "×" at bounding box center [547, 50] width 6 height 8
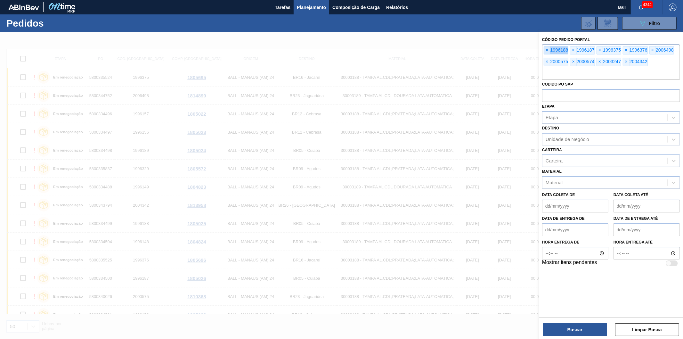
click at [455, 49] on span "×" at bounding box center [547, 50] width 6 height 8
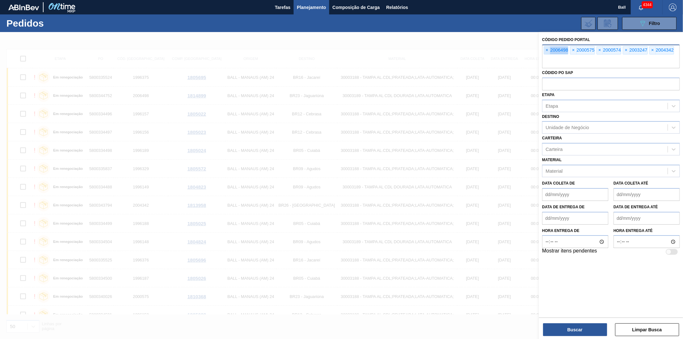
click at [455, 49] on span "×" at bounding box center [547, 50] width 6 height 8
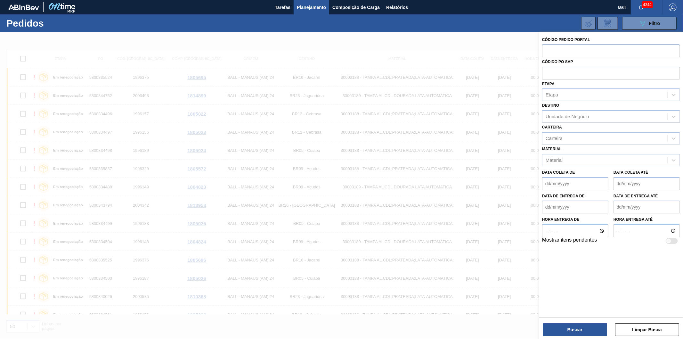
click at [455, 49] on input "text" at bounding box center [611, 51] width 138 height 12
paste input "text"
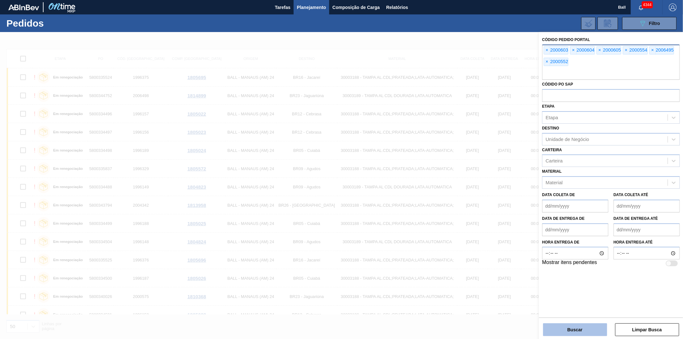
click at [455, 211] on button "Buscar" at bounding box center [575, 329] width 64 height 13
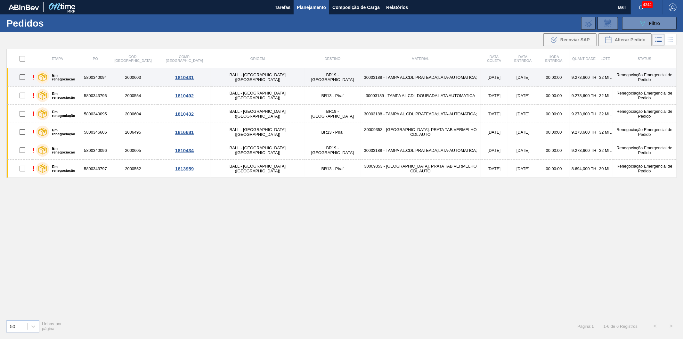
click at [455, 77] on td "[DATE]" at bounding box center [494, 77] width 27 height 18
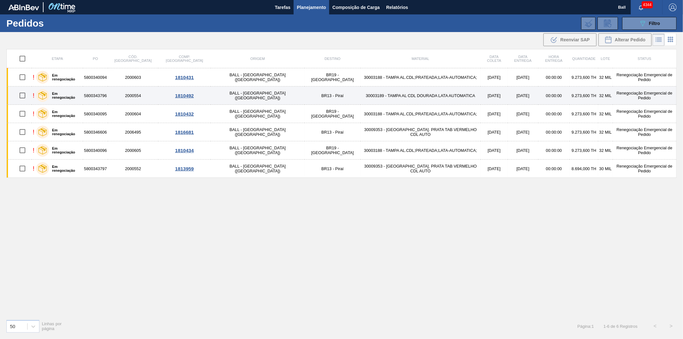
click at [361, 99] on td "30003189 - TAMPA AL CDL DOURADA LATA AUTOMATICA" at bounding box center [421, 95] width 120 height 18
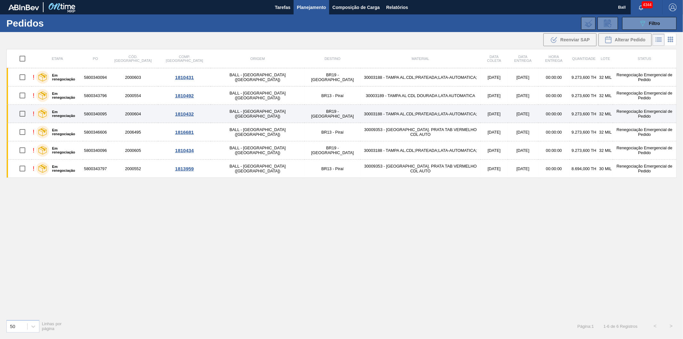
click at [401, 119] on td "30003188 - TAMPA AL.CDL;PRATEADA;LATA-AUTOMATICA;" at bounding box center [421, 114] width 120 height 18
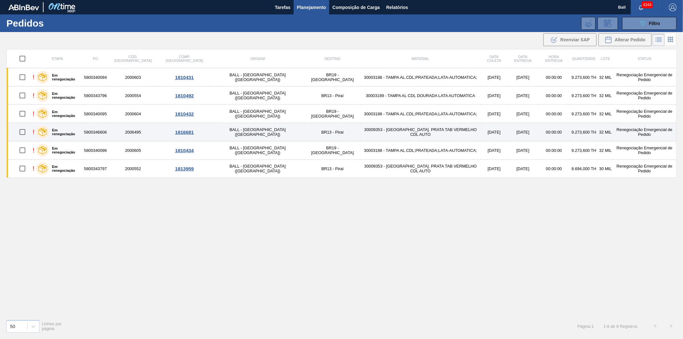
click at [361, 132] on td "30009353 - [GEOGRAPHIC_DATA]. PRATA TAB VERMELHO CDL AUTO" at bounding box center [421, 132] width 120 height 18
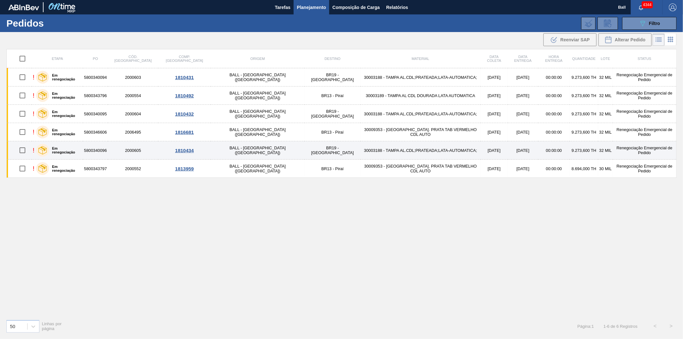
click at [401, 151] on td "30003188 - TAMPA AL.CDL;PRATEADA;LATA-AUTOMATICA;" at bounding box center [421, 150] width 120 height 18
click at [361, 147] on td "30003188 - TAMPA AL.CDL;PRATEADA;LATA-AUTOMATICA;" at bounding box center [421, 150] width 120 height 18
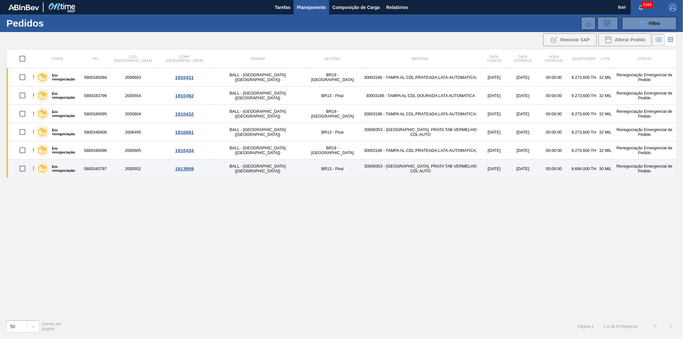
click at [361, 170] on td "30009353 - [GEOGRAPHIC_DATA]. PRATA TAB VERMELHO CDL AUTO" at bounding box center [421, 168] width 120 height 18
